Goal: Information Seeking & Learning: Stay updated

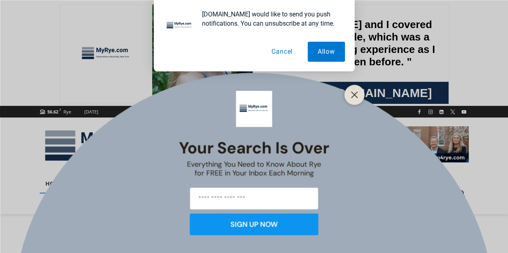
click at [284, 51] on button "Cancel" at bounding box center [281, 52] width 41 height 20
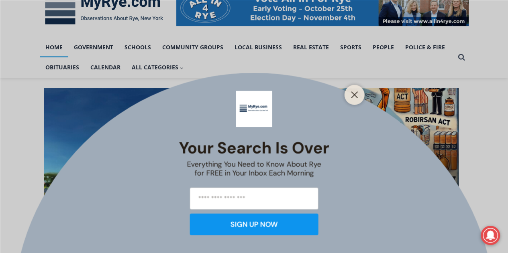
scroll to position [140, 0]
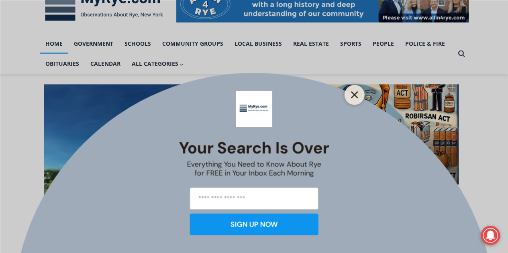
click at [359, 99] on button "Close" at bounding box center [354, 94] width 11 height 11
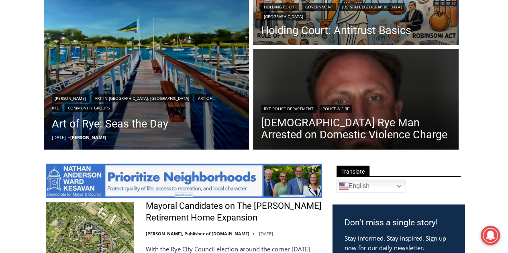
scroll to position [281, 0]
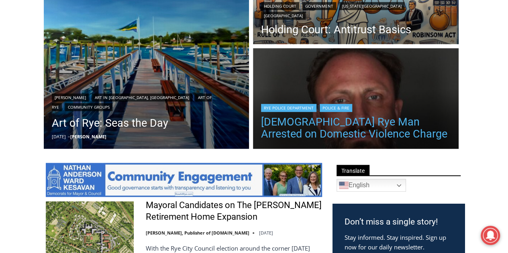
click at [388, 123] on link "[DEMOGRAPHIC_DATA] Rye Man Arrested on Domestic Violence Charge" at bounding box center [355, 128] width 189 height 24
